Goal: Obtain resource: Download file/media

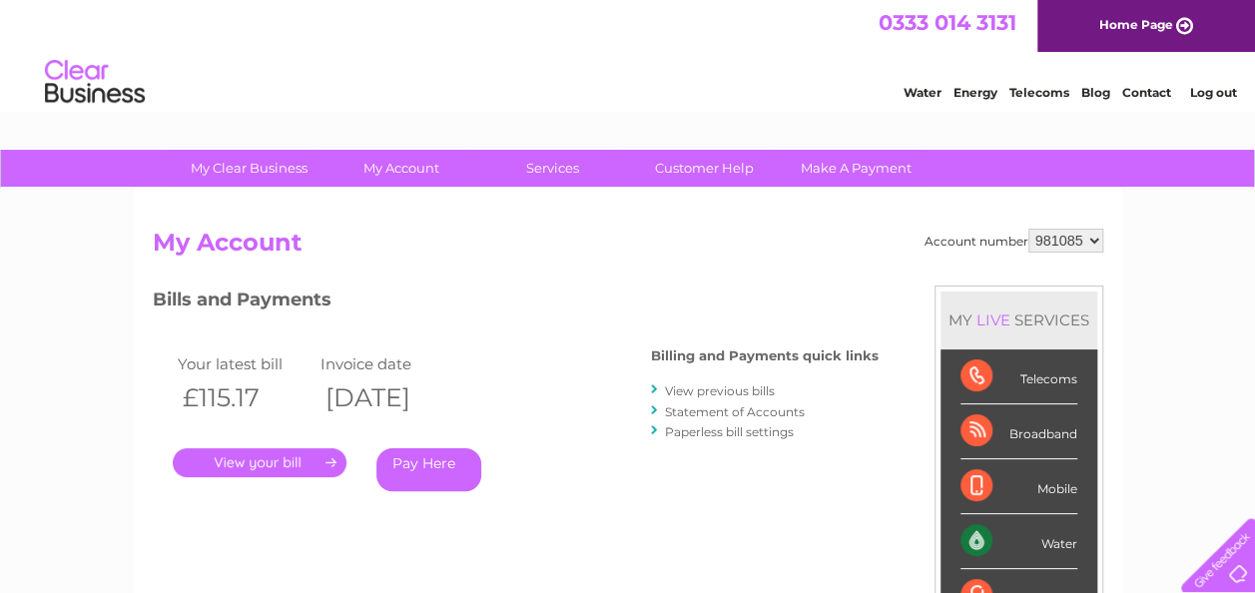
click at [280, 466] on link "." at bounding box center [260, 462] width 174 height 29
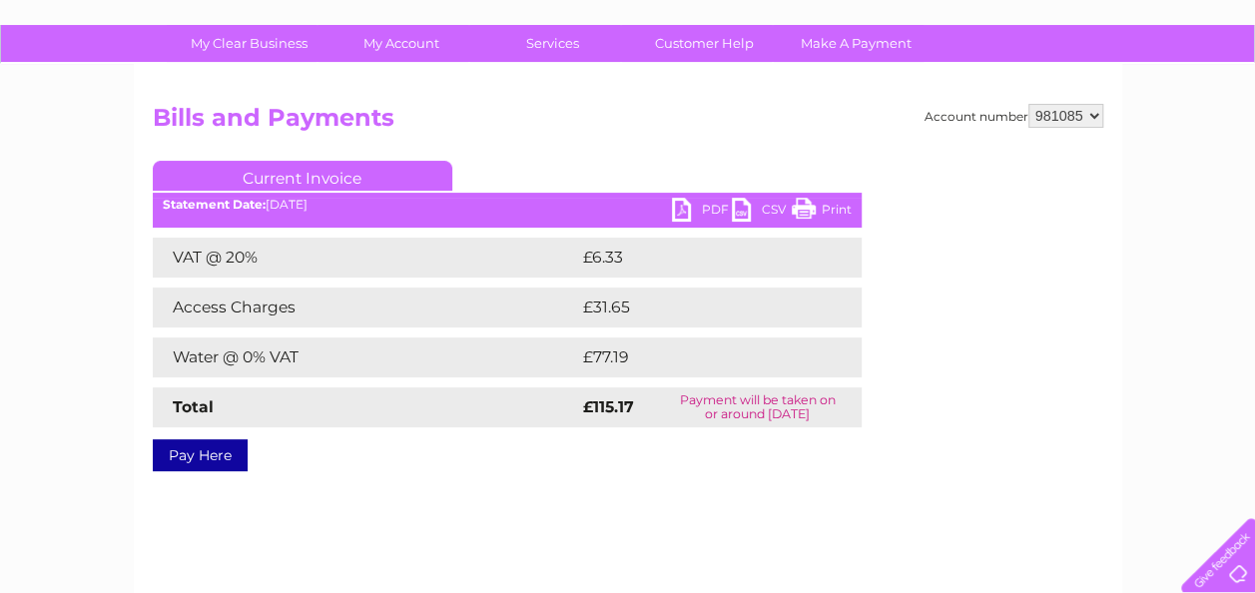
scroll to position [121, 0]
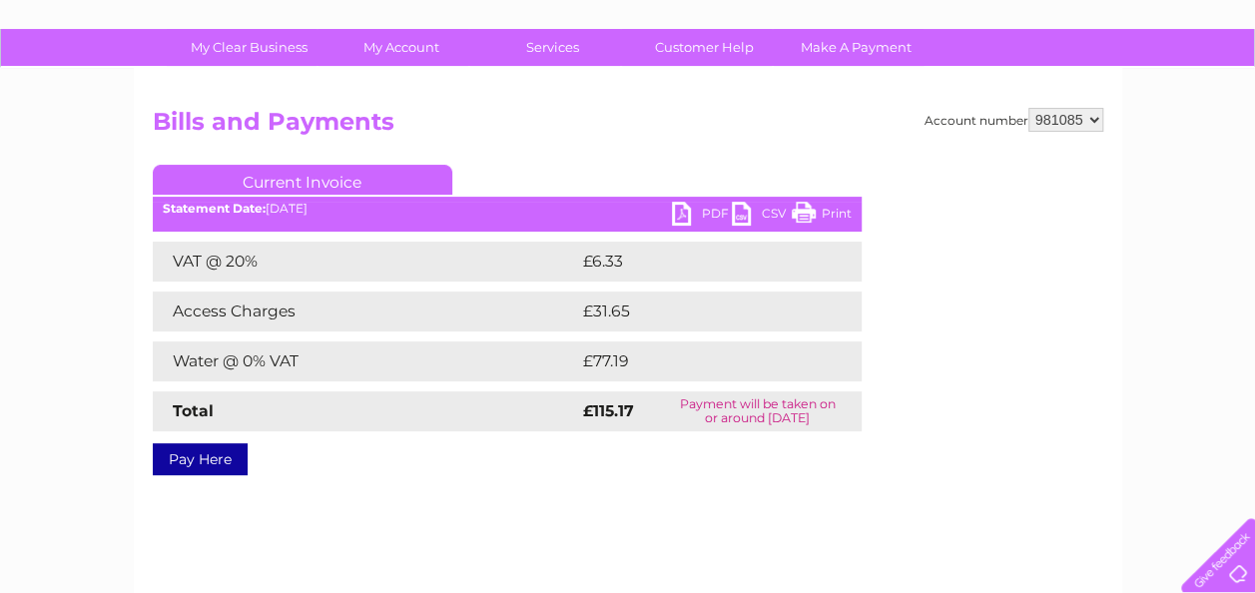
click at [689, 221] on link "PDF" at bounding box center [702, 216] width 60 height 29
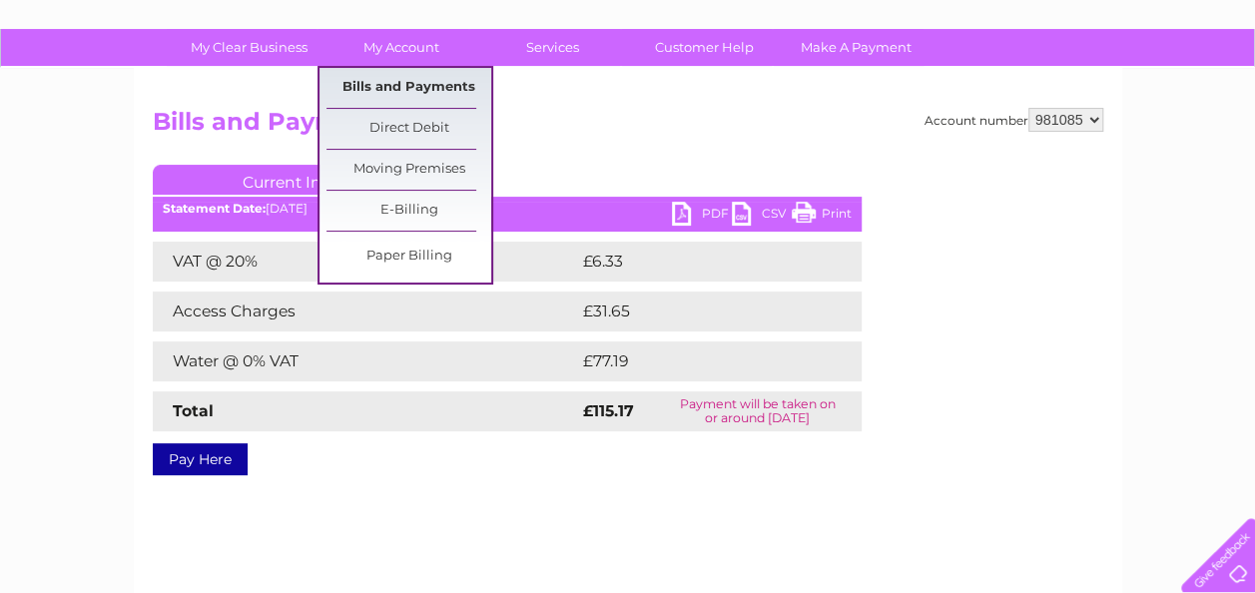
click at [415, 78] on link "Bills and Payments" at bounding box center [408, 88] width 165 height 40
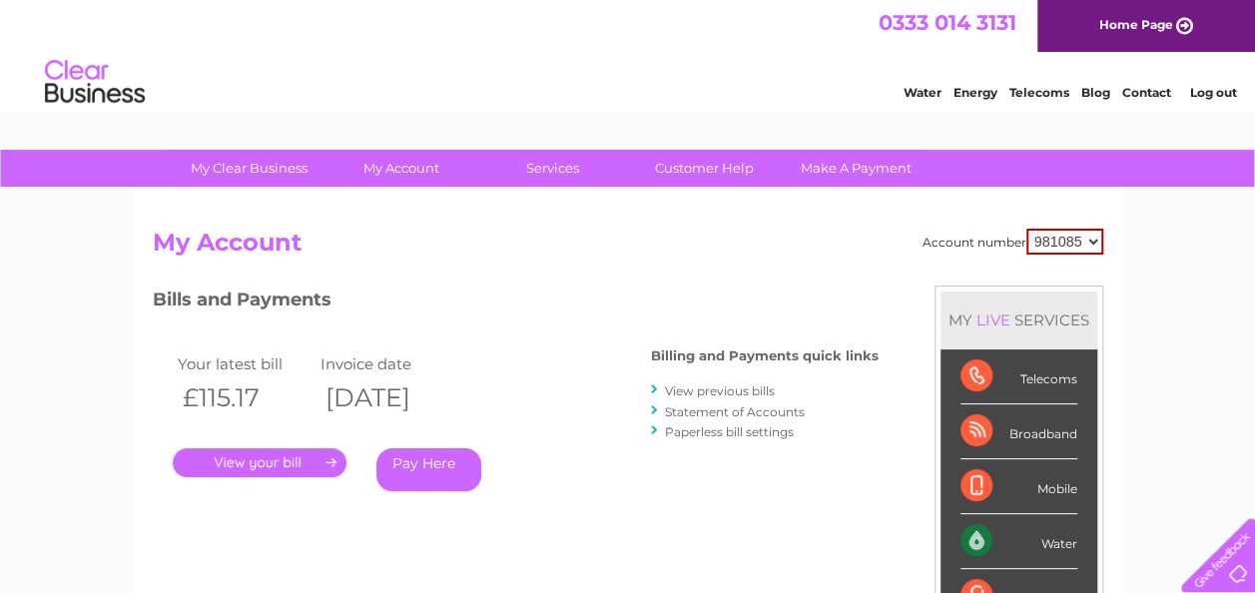
click at [754, 407] on link "Statement of Accounts" at bounding box center [735, 411] width 140 height 15
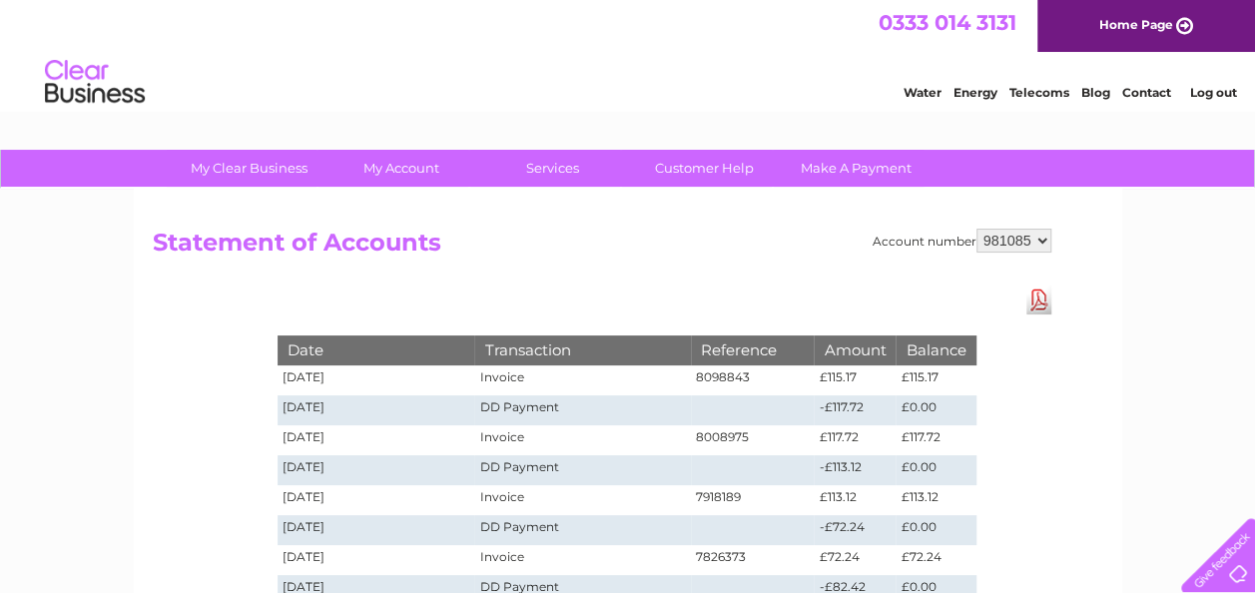
click at [1040, 301] on link "Download Pdf" at bounding box center [1038, 300] width 25 height 29
